Goal: Task Accomplishment & Management: Use online tool/utility

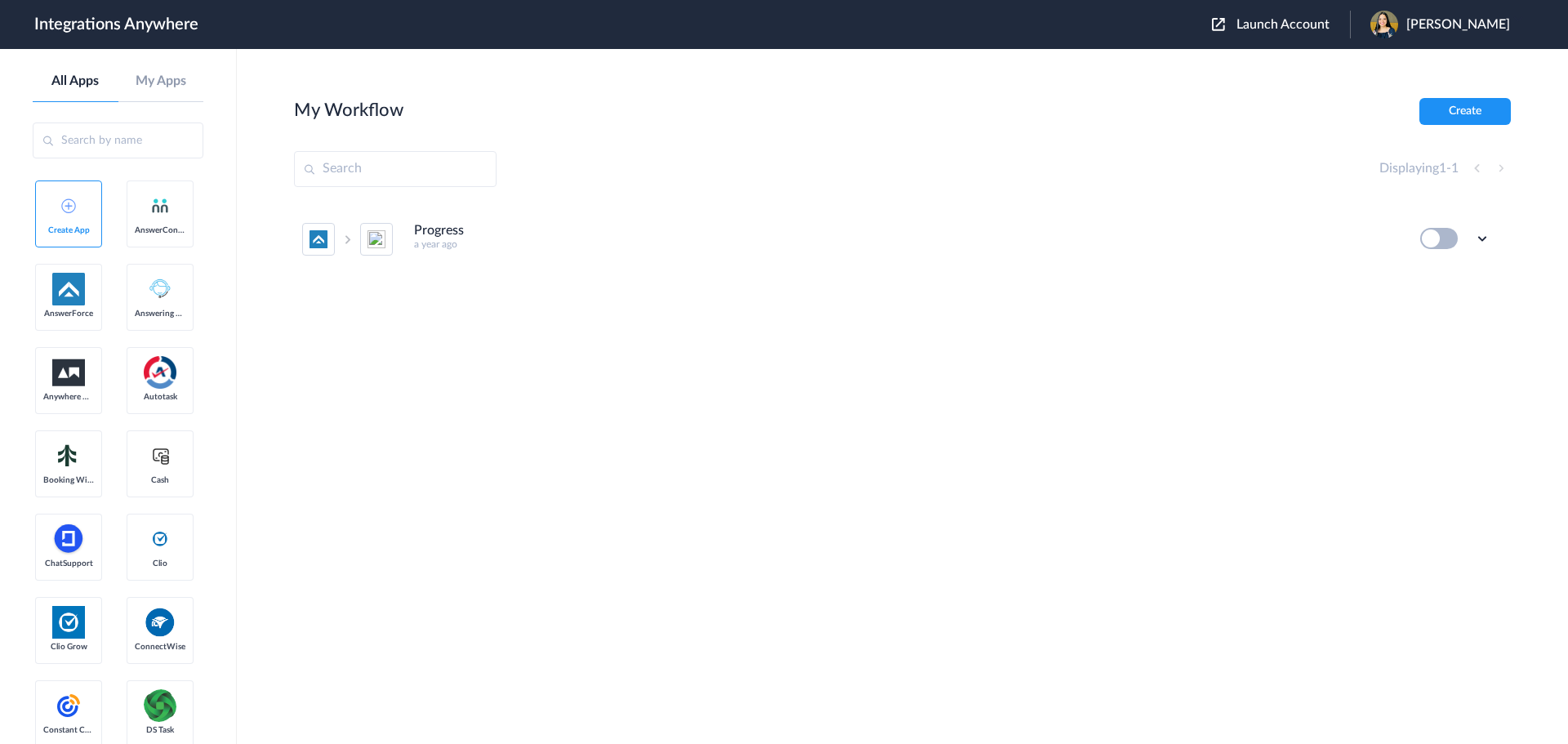
click at [1322, 27] on span "Launch Account" at bounding box center [1283, 25] width 93 height 13
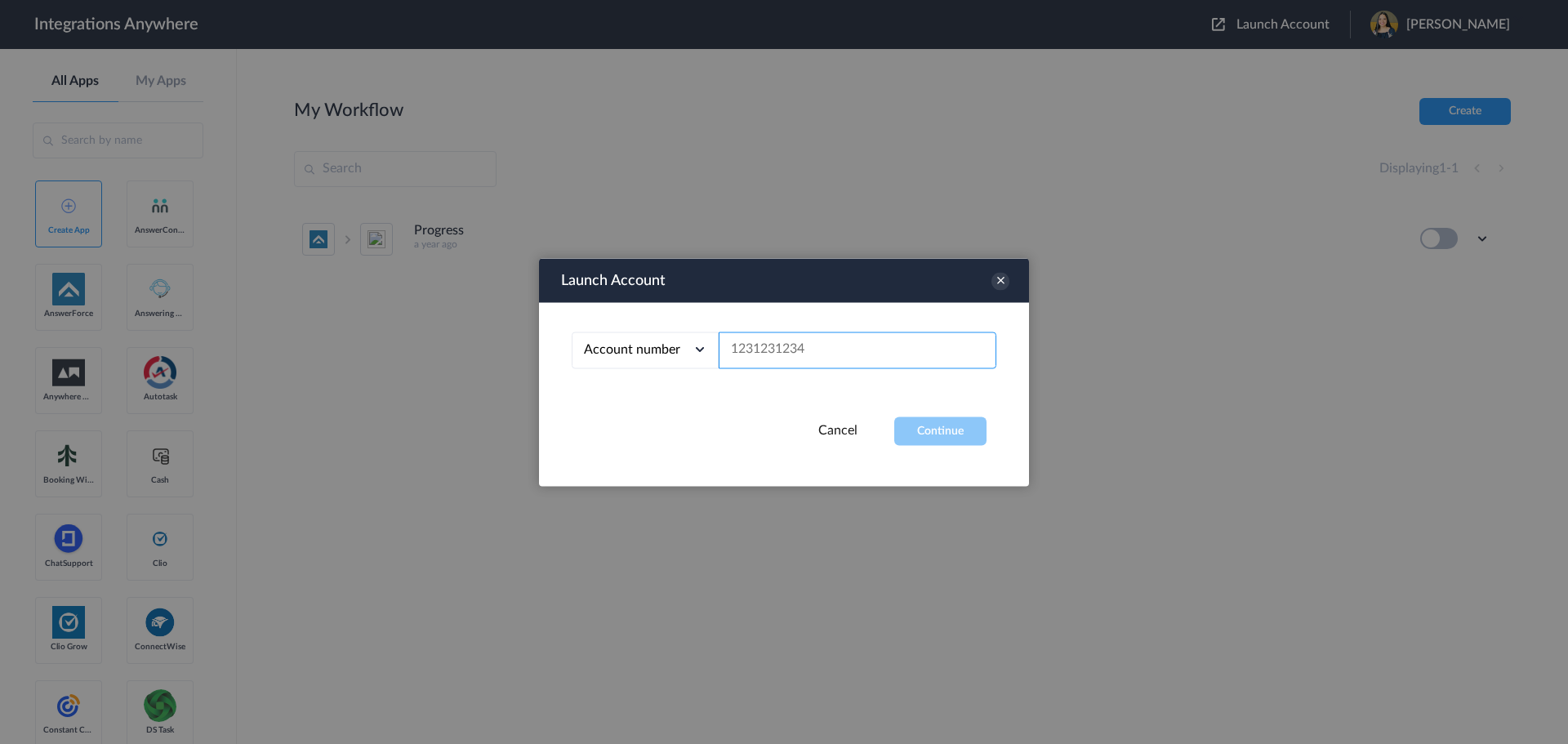
paste input "9862083089"
type input "9862083089"
click at [935, 429] on button "Continue" at bounding box center [939, 431] width 92 height 29
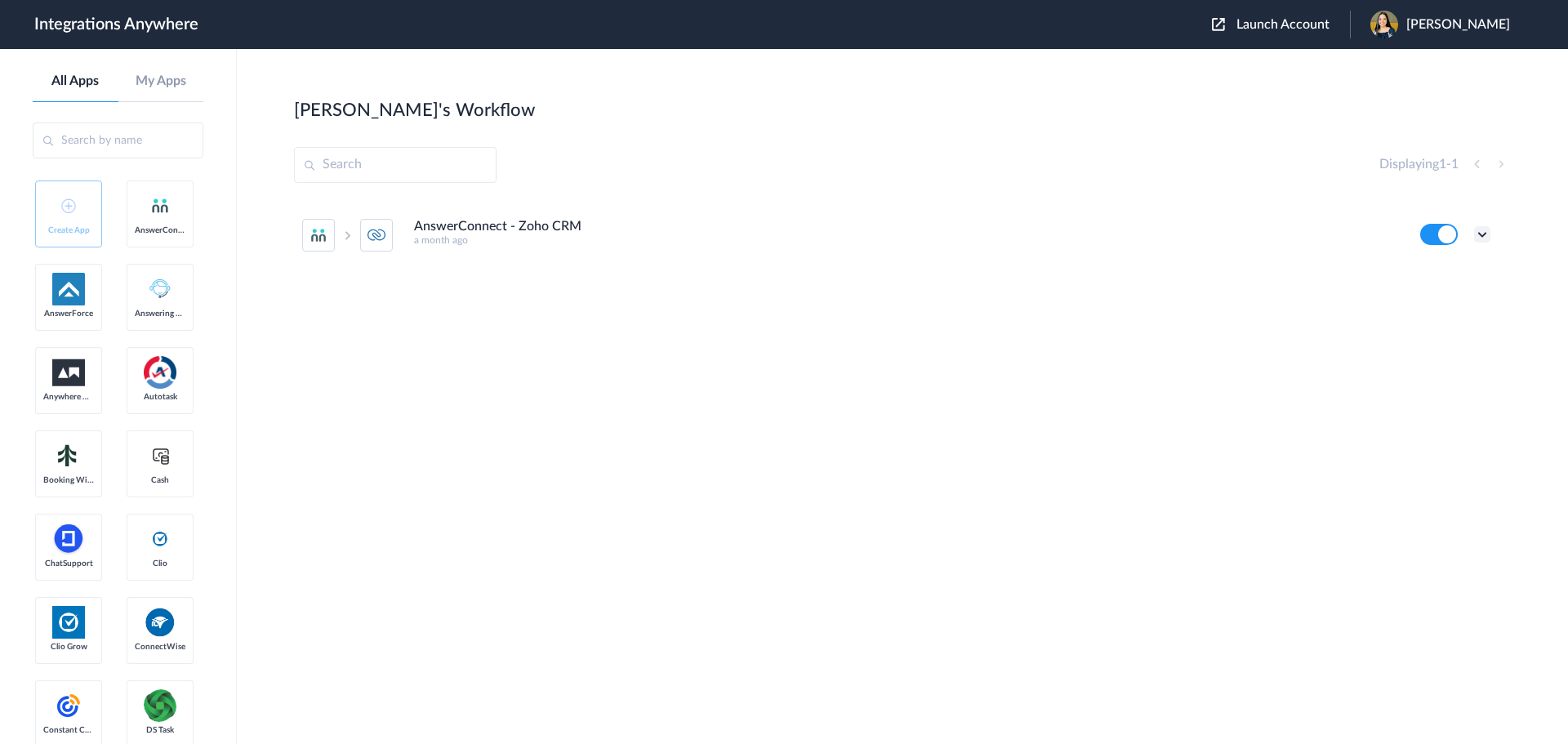
click at [1485, 231] on icon at bounding box center [1481, 234] width 16 height 16
click at [1436, 304] on link "Task history" at bounding box center [1436, 303] width 78 height 11
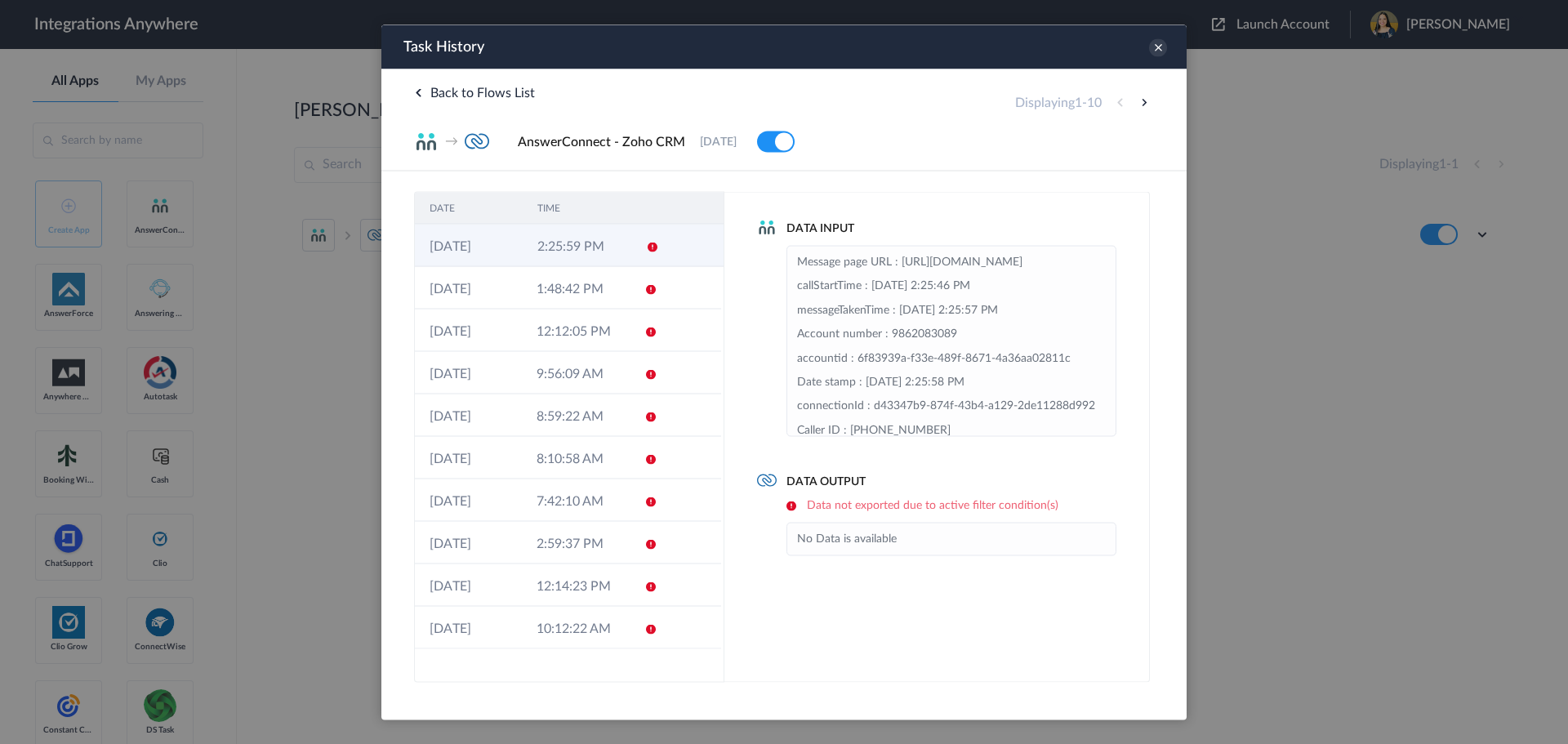
click at [605, 252] on td "2:25:59 PM" at bounding box center [576, 245] width 107 height 43
click at [1157, 49] on icon at bounding box center [1157, 47] width 18 height 18
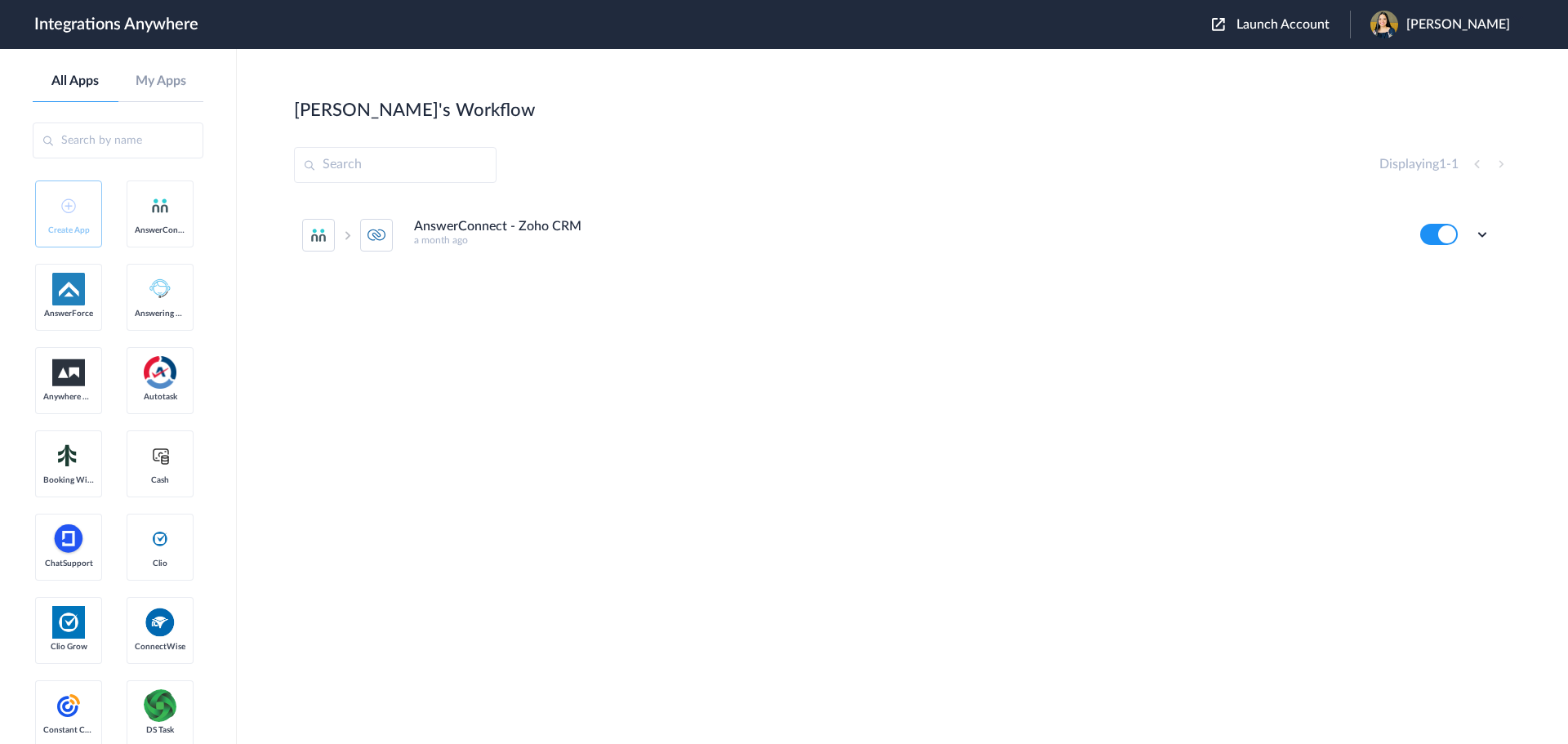
click at [1471, 233] on div "Edit Task history Delete" at bounding box center [1456, 234] width 70 height 21
click at [1481, 228] on icon at bounding box center [1481, 234] width 16 height 16
click at [1436, 275] on li "Edit" at bounding box center [1438, 273] width 106 height 30
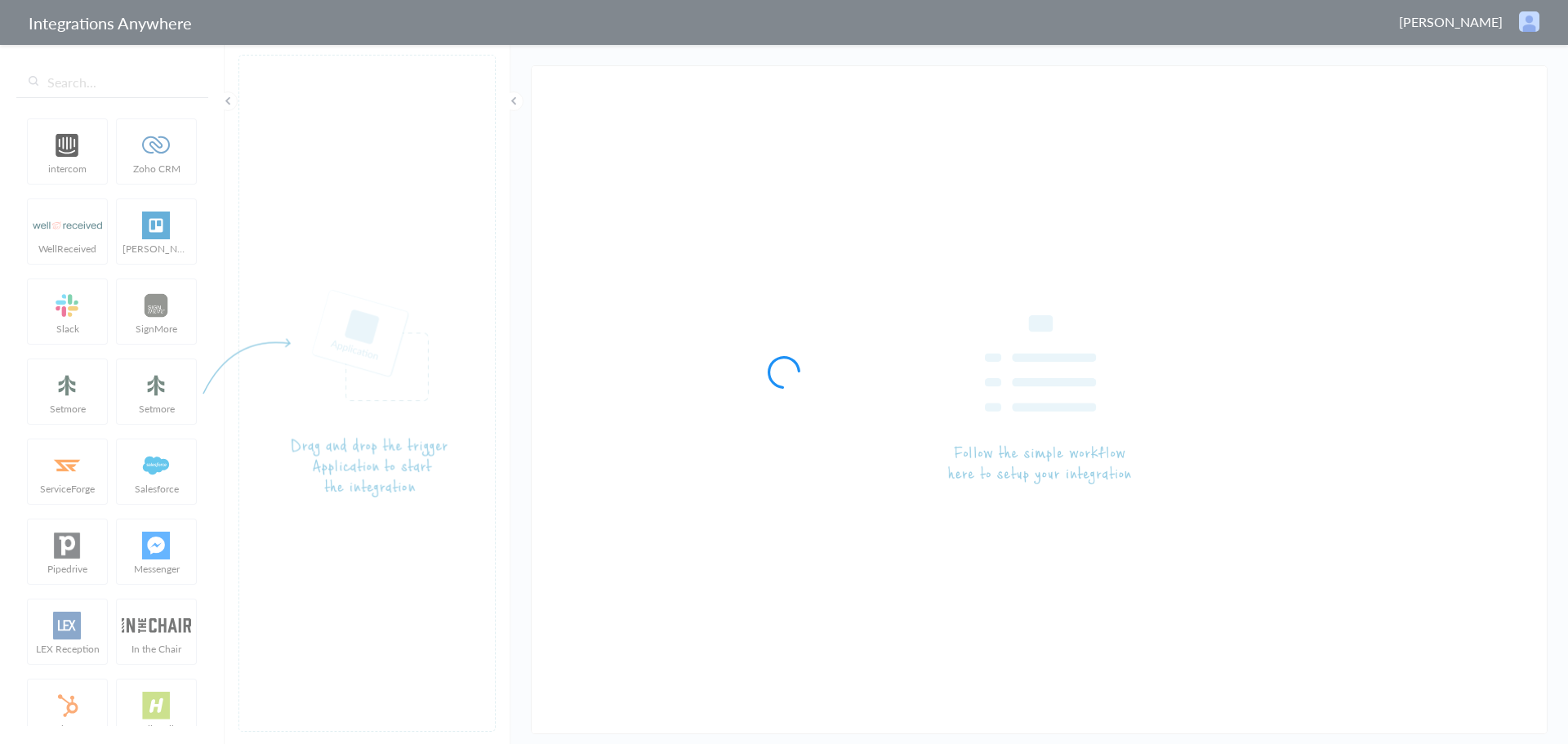
type input "AnswerConnect - Zoho CRM"
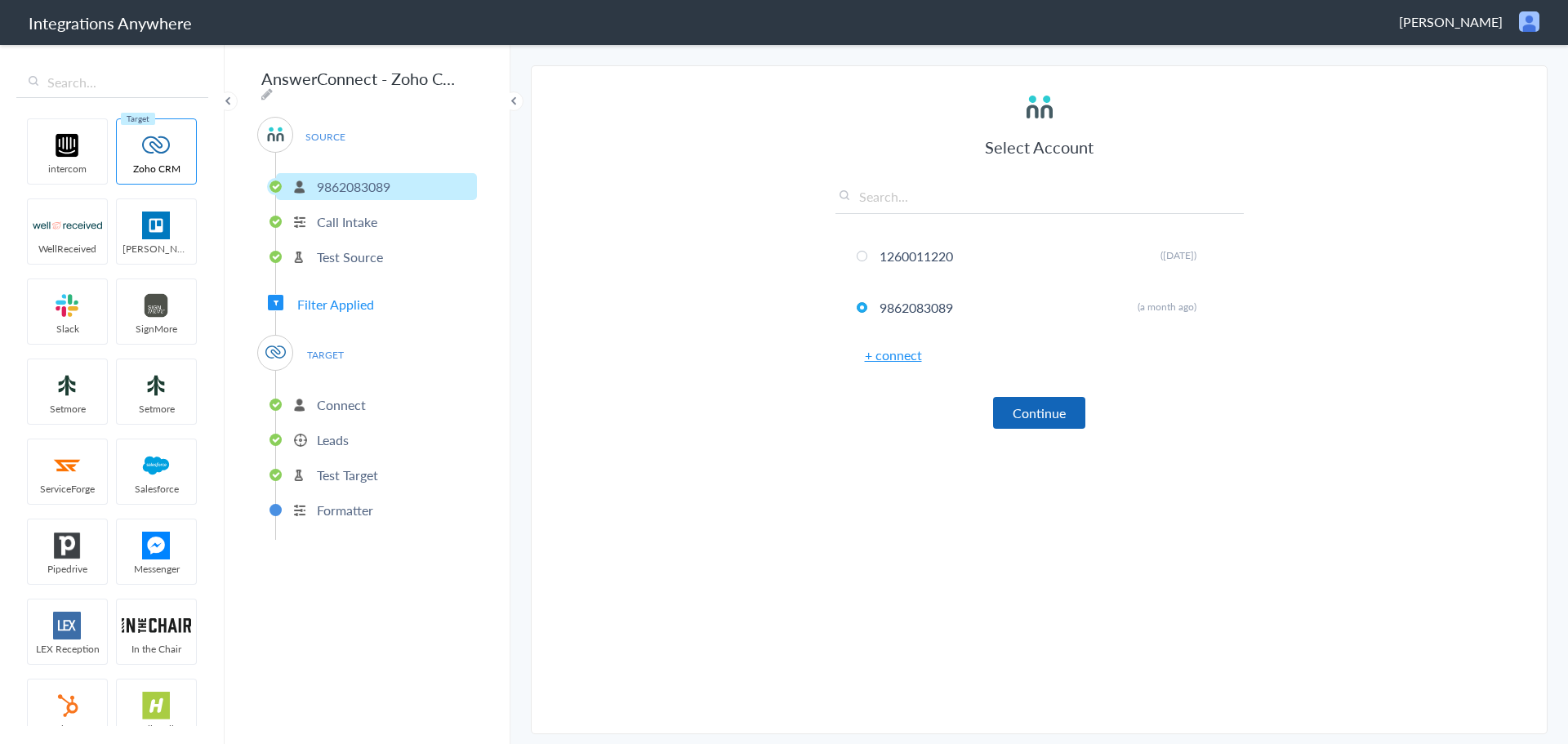
click at [1050, 419] on button "Continue" at bounding box center [1038, 412] width 92 height 31
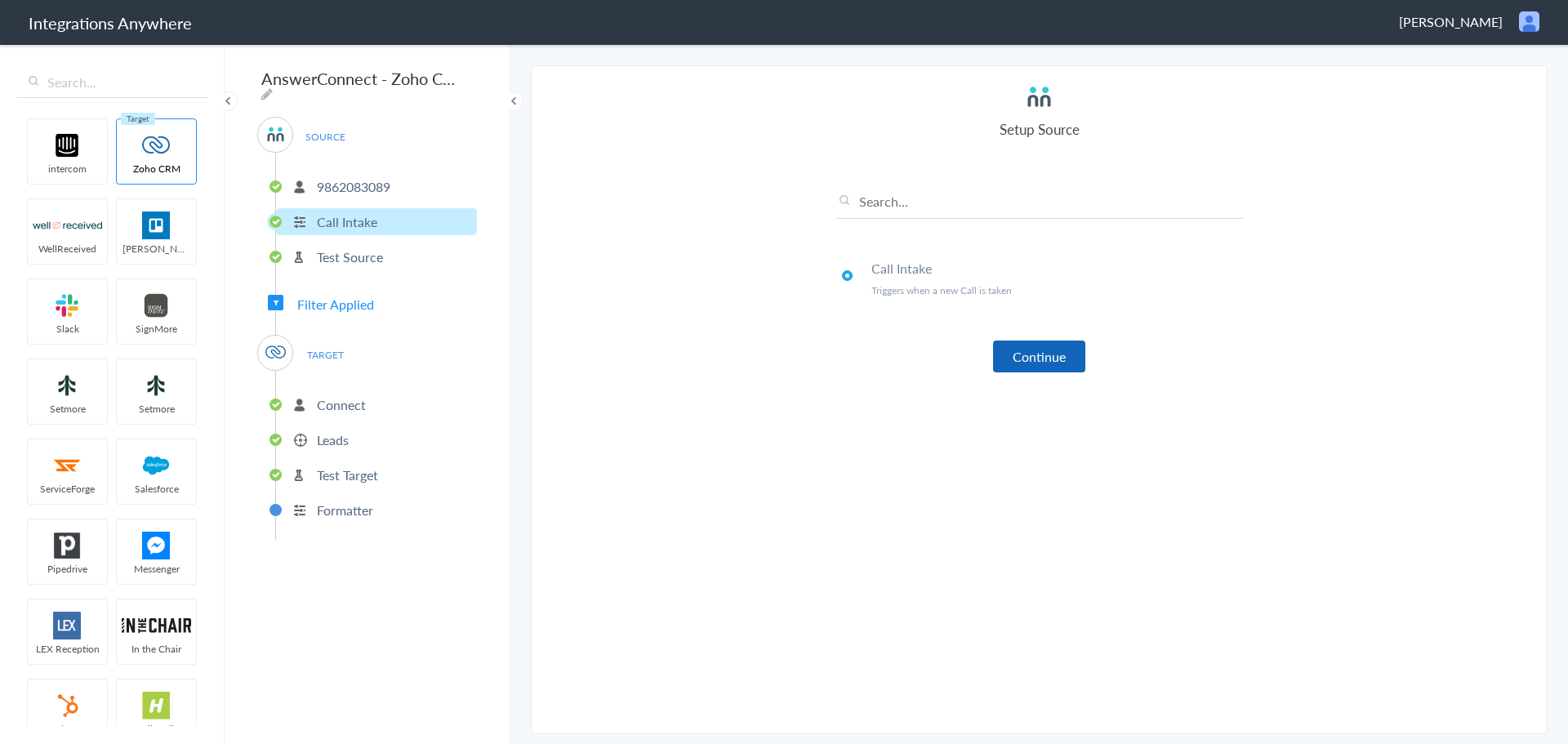
click at [1017, 351] on button "Continue" at bounding box center [1038, 356] width 92 height 31
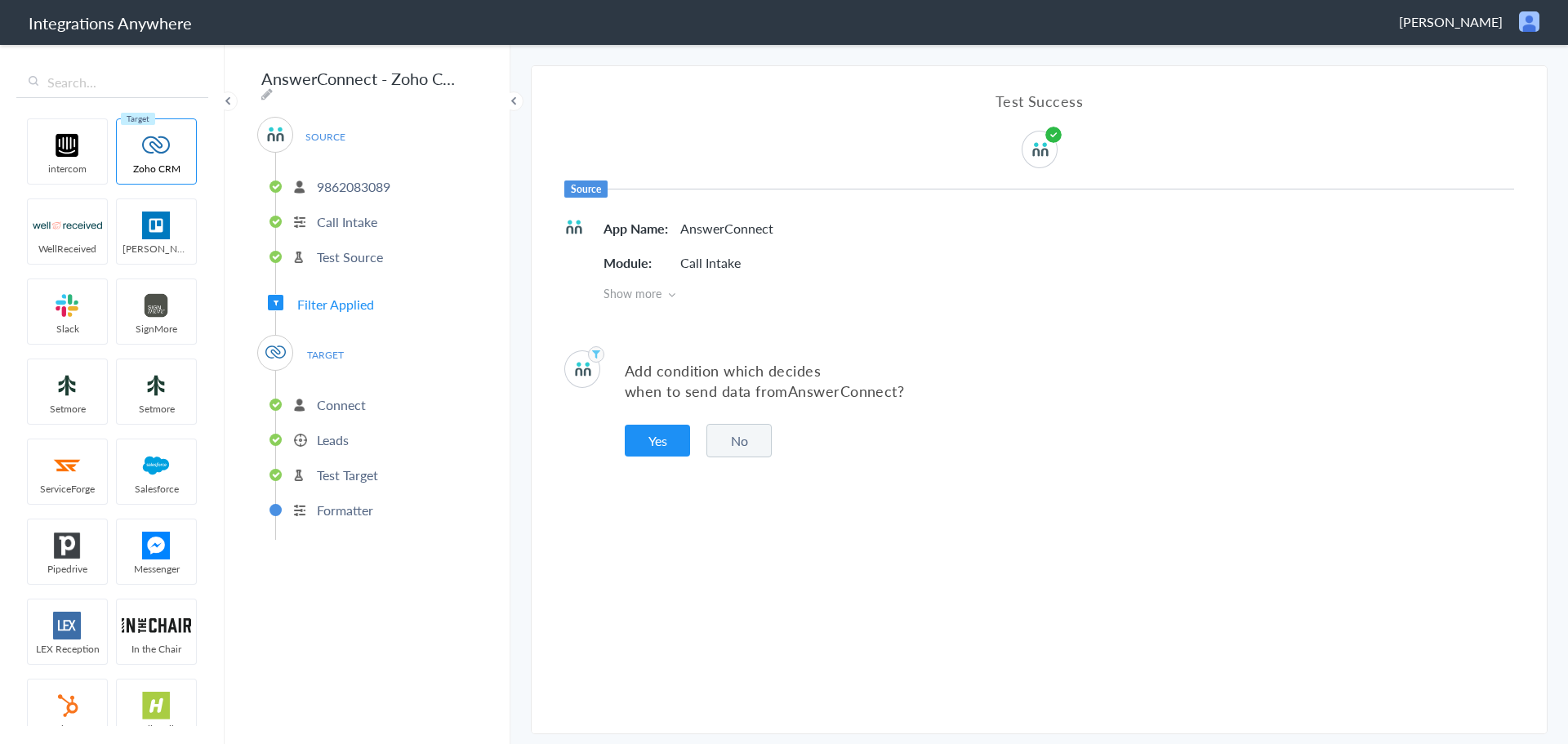
click at [358, 302] on span "Filter Applied" at bounding box center [336, 304] width 77 height 19
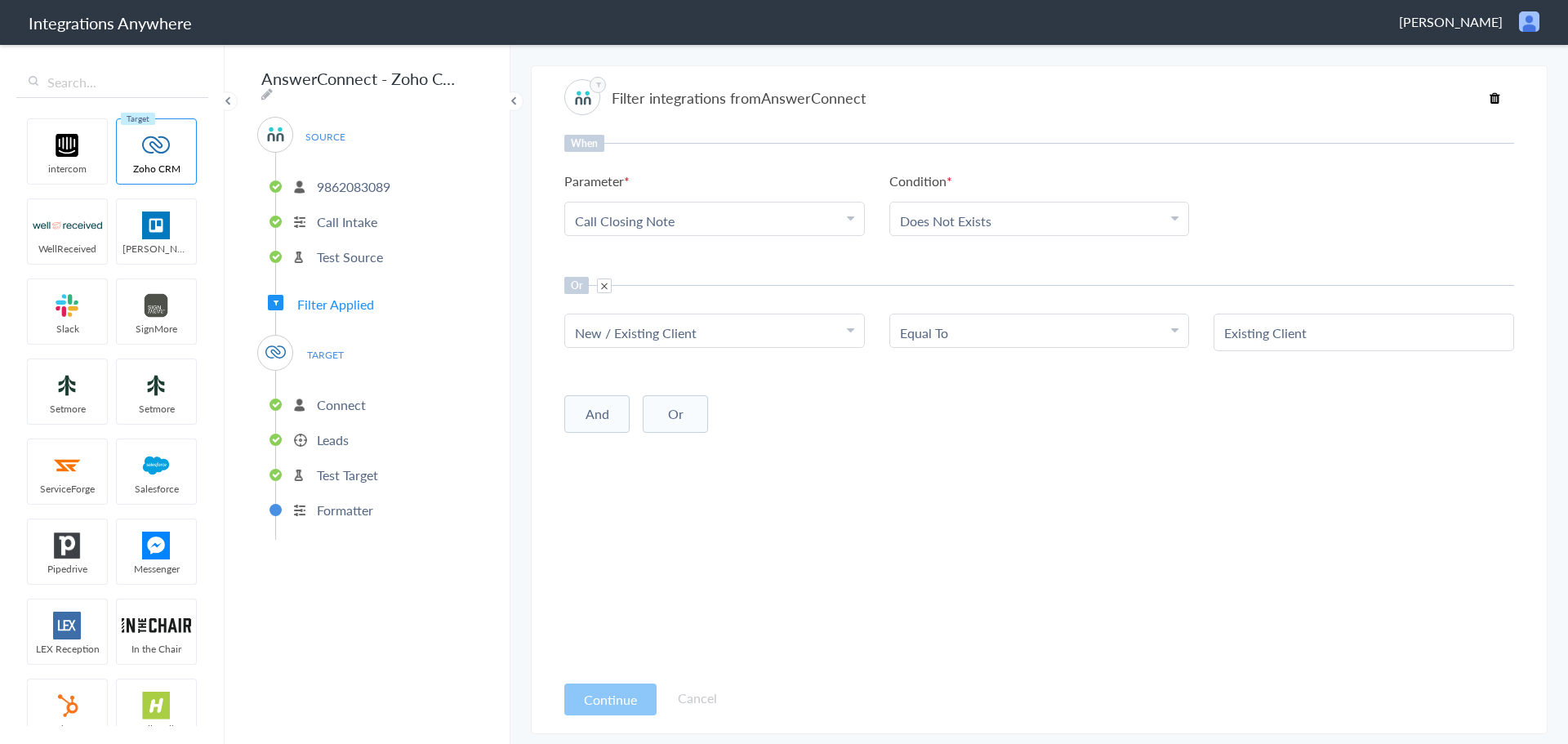
click at [336, 350] on span "TARGET" at bounding box center [324, 355] width 62 height 22
click at [338, 397] on p "Connect" at bounding box center [341, 405] width 49 height 19
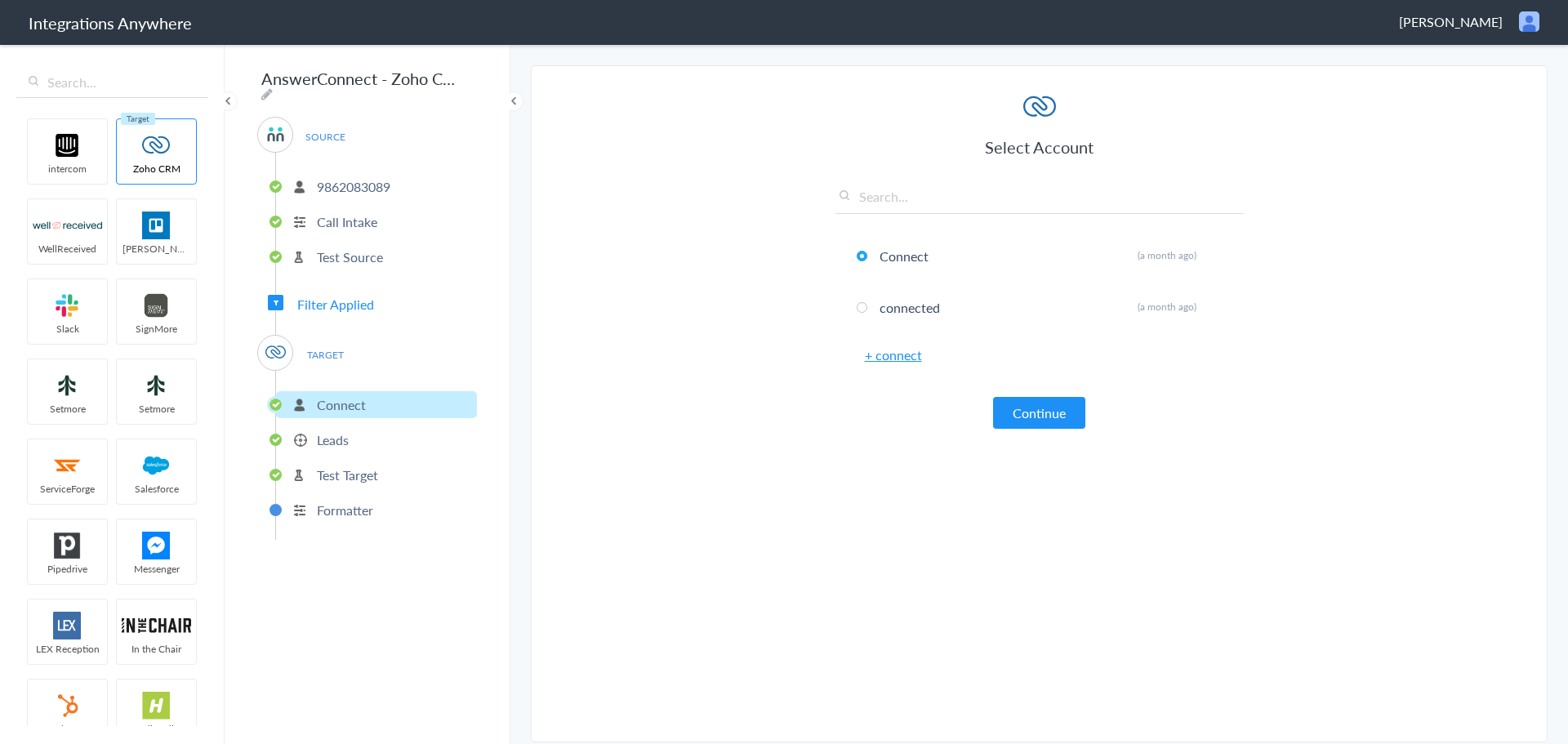
click at [336, 431] on p "Leads" at bounding box center [332, 441] width 31 height 19
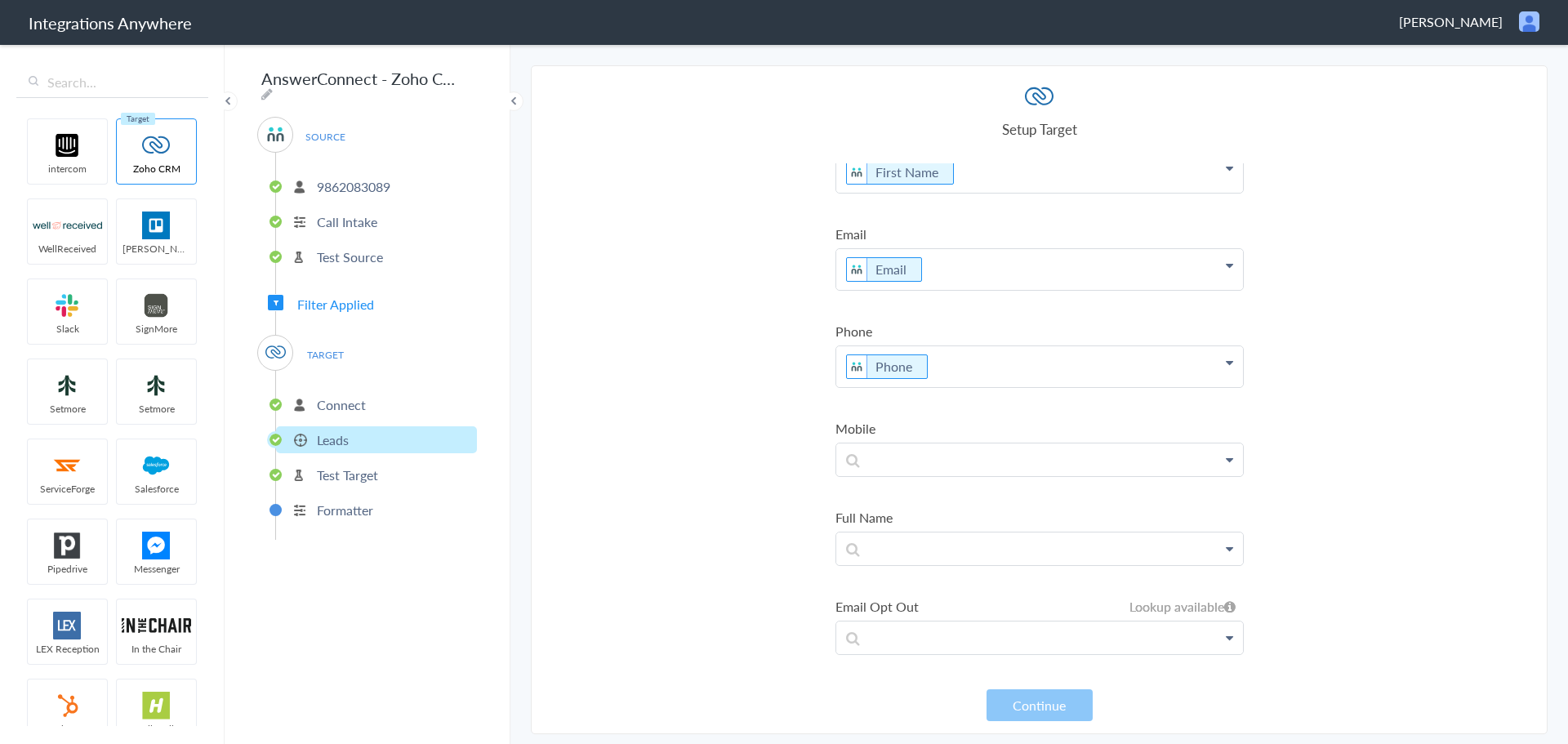
scroll to position [171, 0]
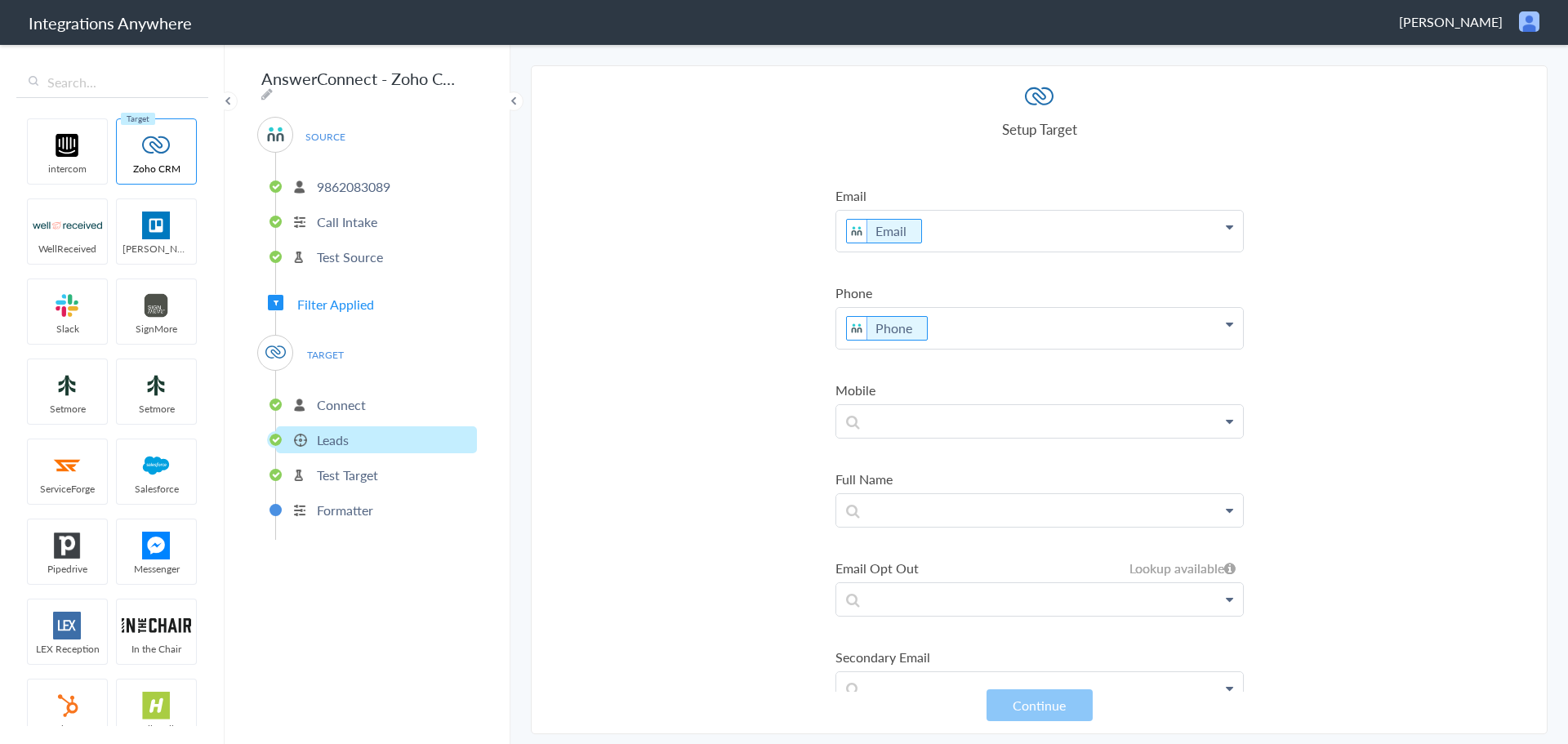
click at [376, 476] on p "Test Target" at bounding box center [347, 476] width 61 height 19
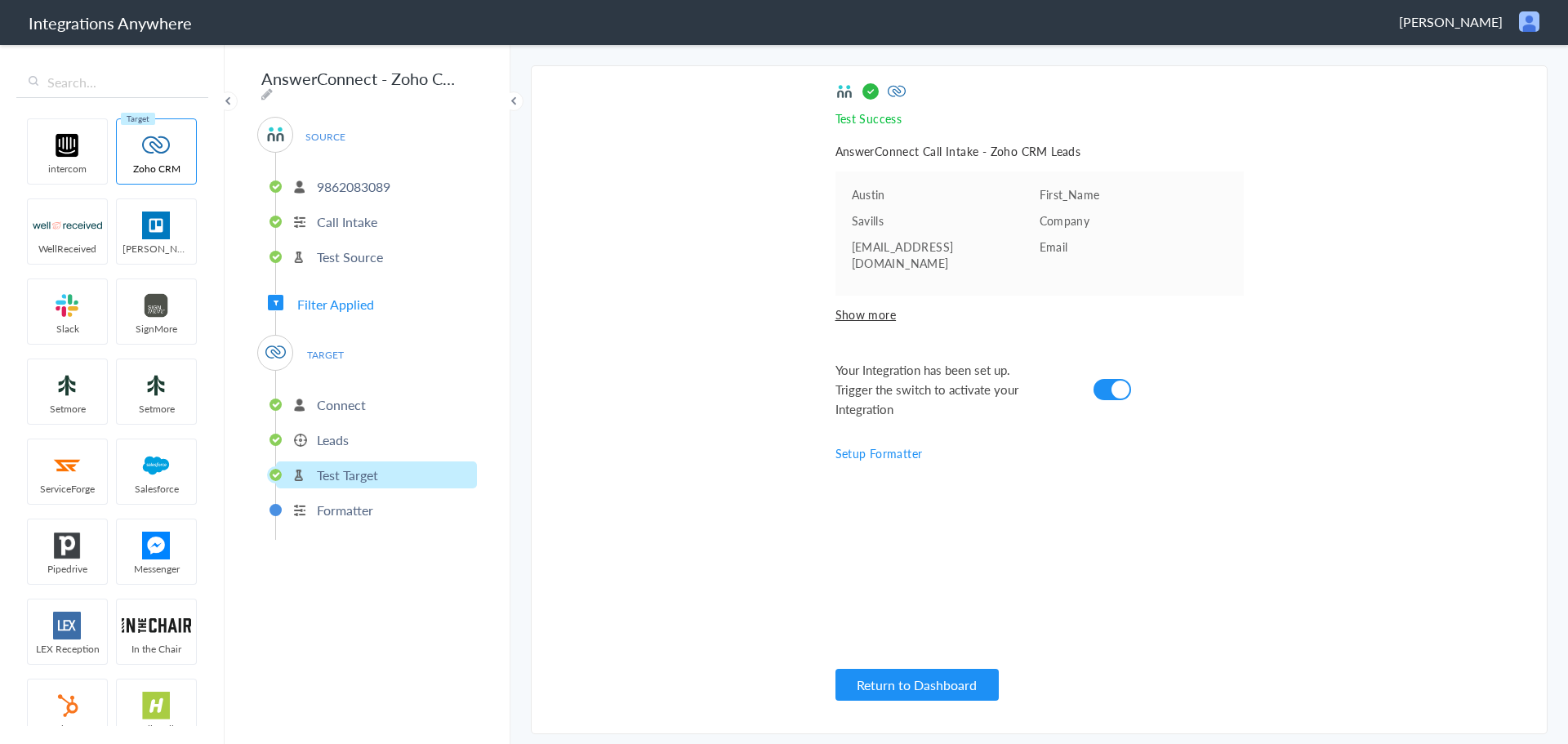
click at [395, 482] on ul "Connect Leads Test Target Formatter" at bounding box center [376, 456] width 202 height 169
click at [385, 505] on li "Formatter" at bounding box center [376, 510] width 201 height 27
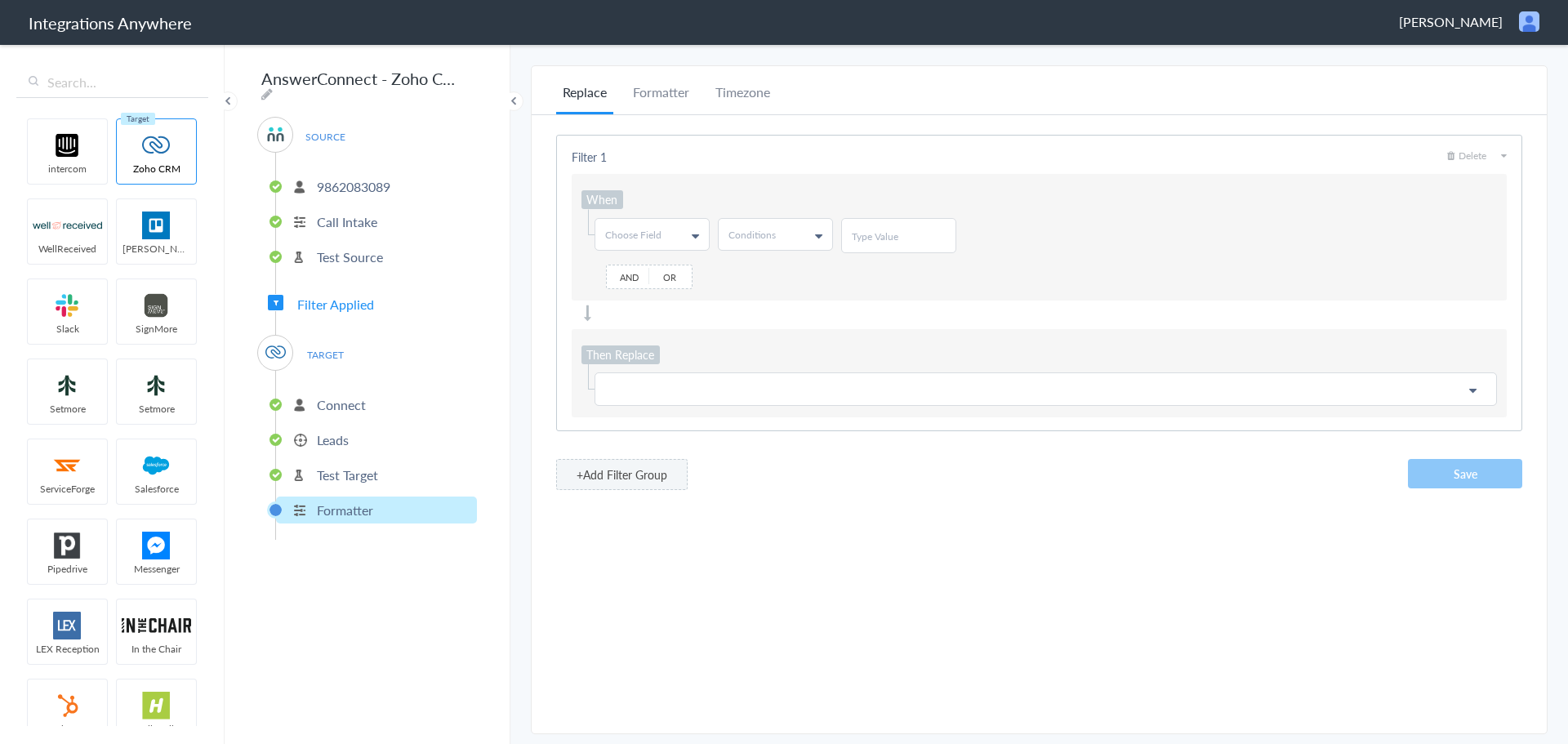
click at [358, 470] on p "Test Target" at bounding box center [347, 476] width 61 height 19
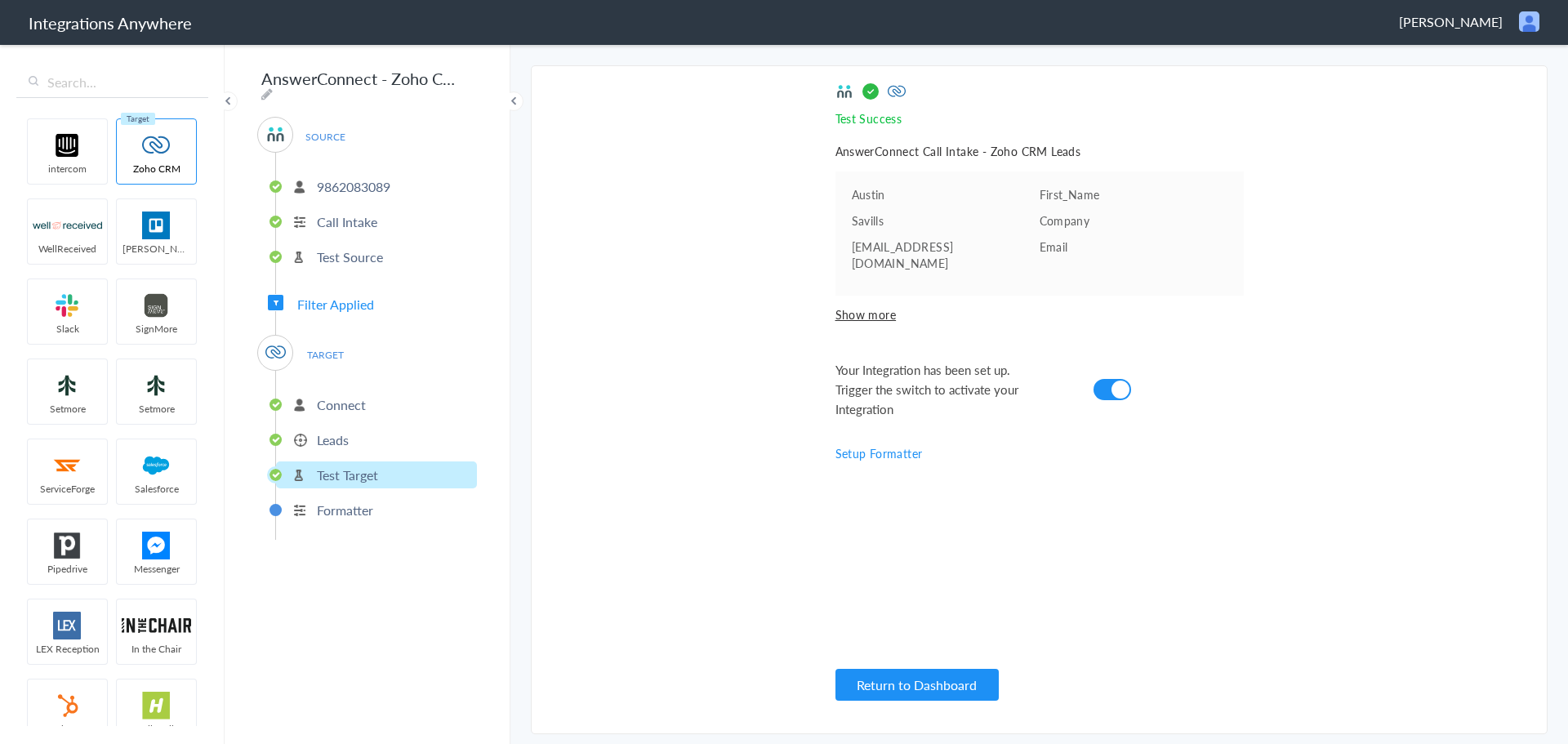
click at [379, 437] on li "Leads" at bounding box center [376, 440] width 201 height 27
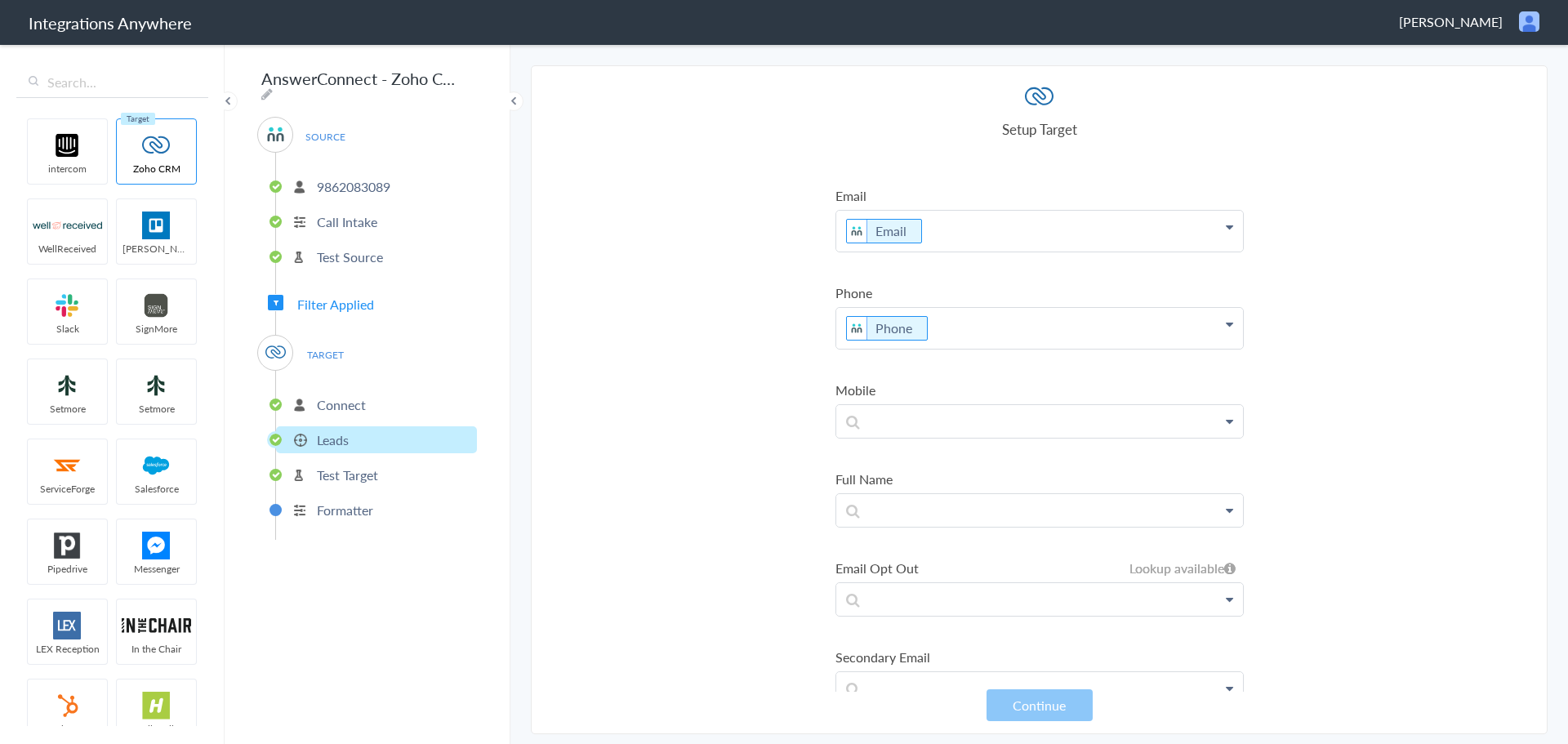
click at [394, 398] on li "Connect" at bounding box center [376, 404] width 201 height 27
